Goal: Task Accomplishment & Management: Manage account settings

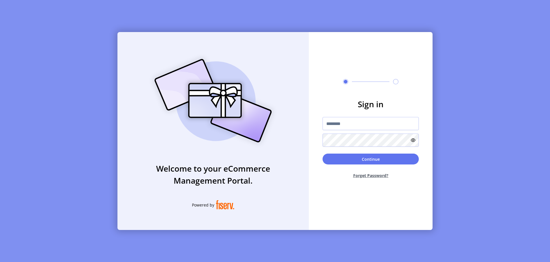
click at [371, 124] on input "text" at bounding box center [371, 123] width 96 height 13
type input "**********"
click at [371, 159] on button "Continue" at bounding box center [371, 159] width 96 height 11
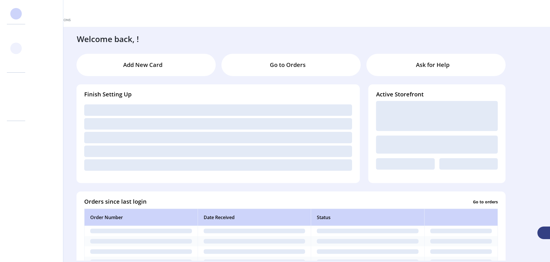
click at [16, 48] on svg-icon at bounding box center [15, 48] width 9 height 9
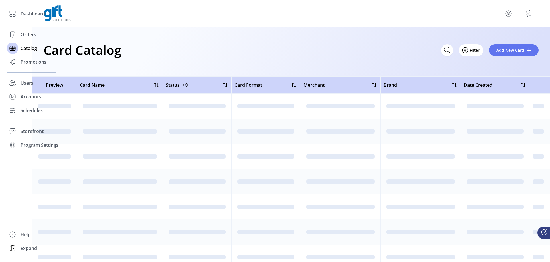
click at [466, 50] on icon "Filter Button" at bounding box center [465, 50] width 2 height 0
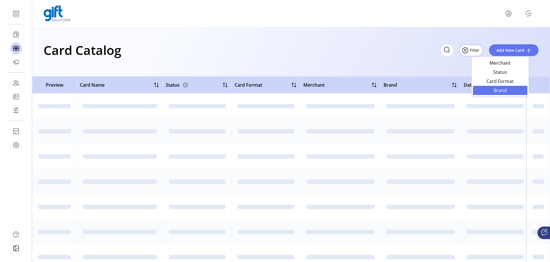
click at [500, 90] on span "Brand" at bounding box center [500, 90] width 48 height 5
